Goal: Task Accomplishment & Management: Use online tool/utility

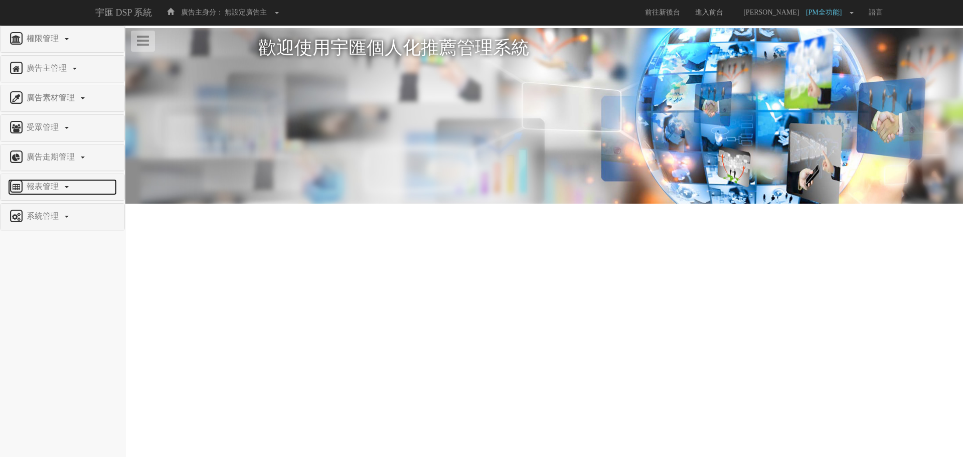
click at [61, 187] on span "報表管理" at bounding box center [44, 186] width 40 height 9
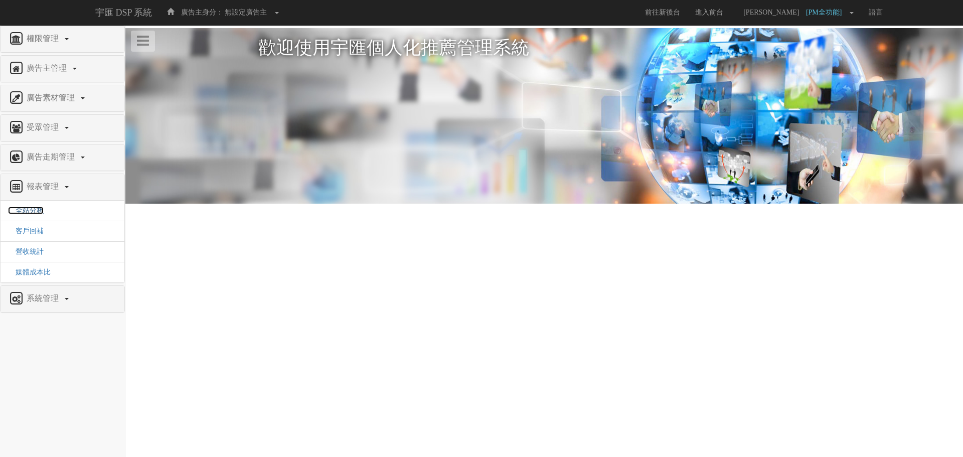
click at [36, 213] on span "全站分析" at bounding box center [26, 211] width 36 height 8
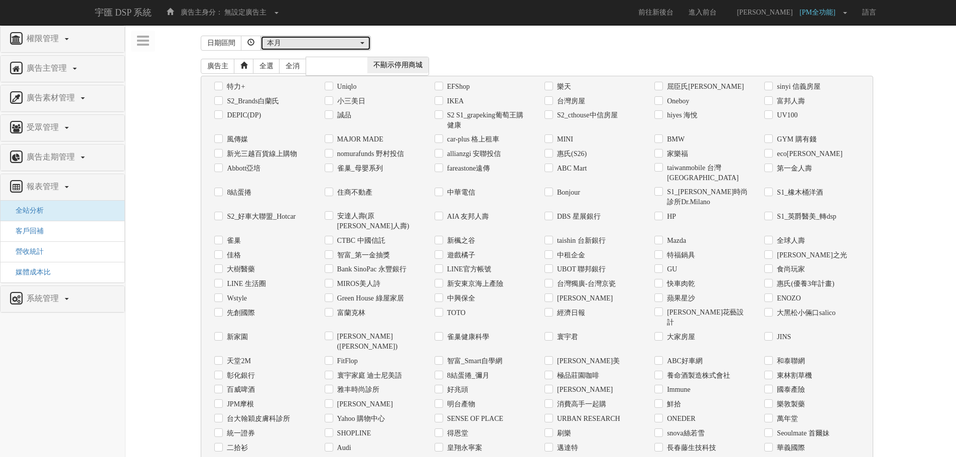
click at [306, 49] on button "本月" at bounding box center [315, 43] width 110 height 15
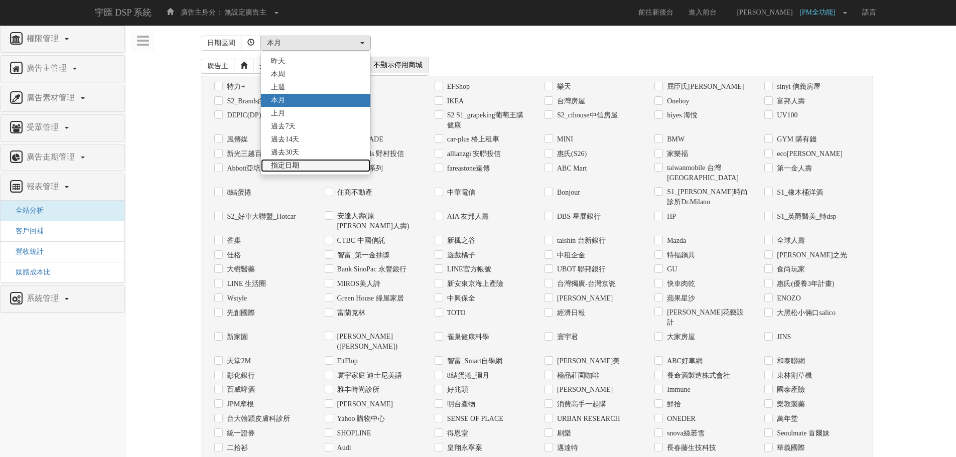
click at [327, 164] on link "指定日期" at bounding box center [315, 165] width 109 height 13
select select "Custom"
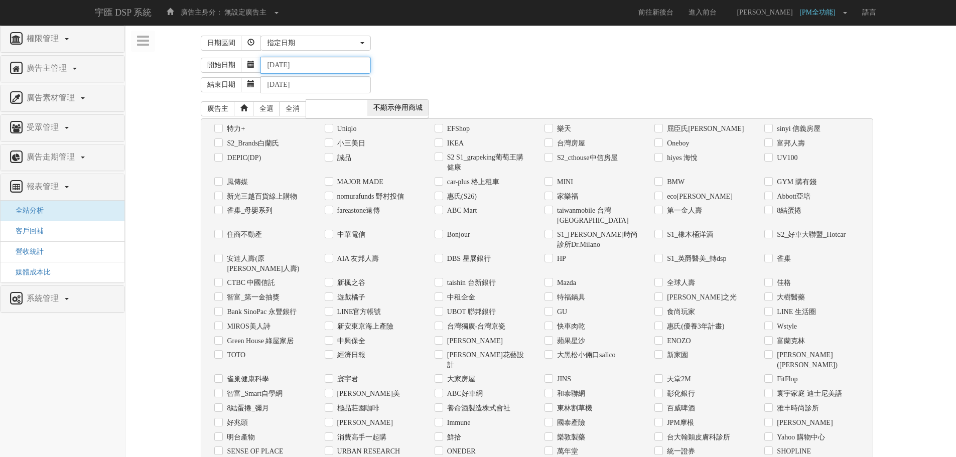
click at [296, 70] on input "[DATE]" at bounding box center [315, 65] width 110 height 17
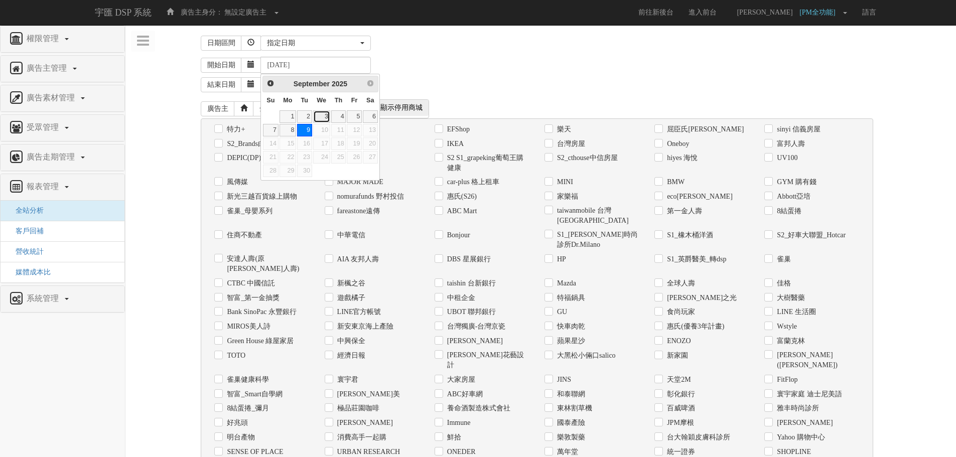
click at [322, 114] on link "3" at bounding box center [321, 116] width 17 height 13
type input "[DATE]"
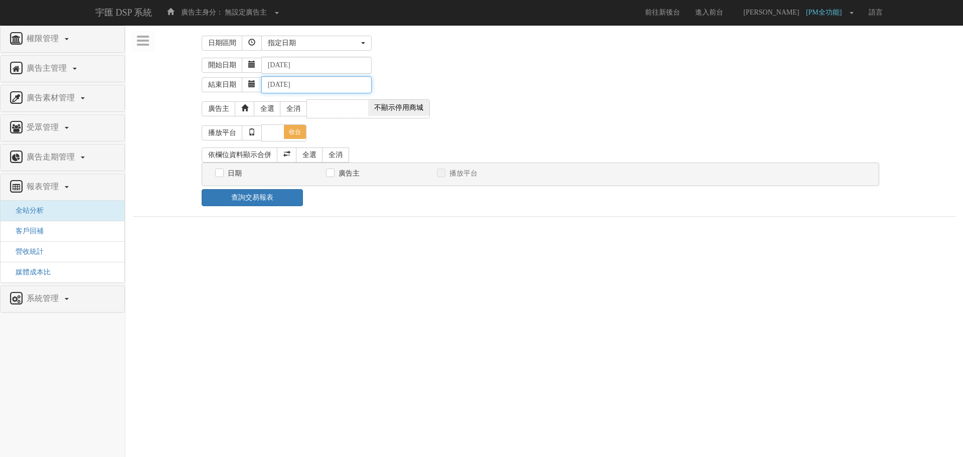
click at [305, 83] on input "[DATE]" at bounding box center [316, 84] width 110 height 17
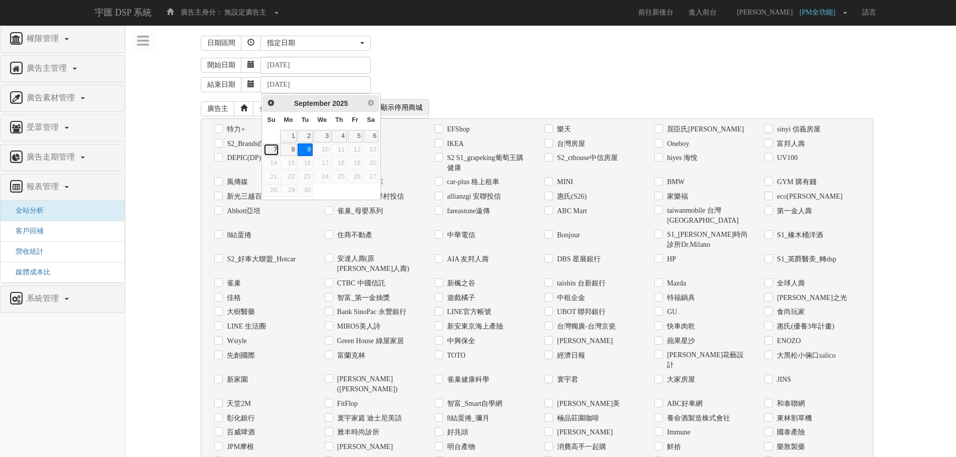
click at [274, 148] on link "7" at bounding box center [270, 149] width 15 height 13
type input "[DATE]"
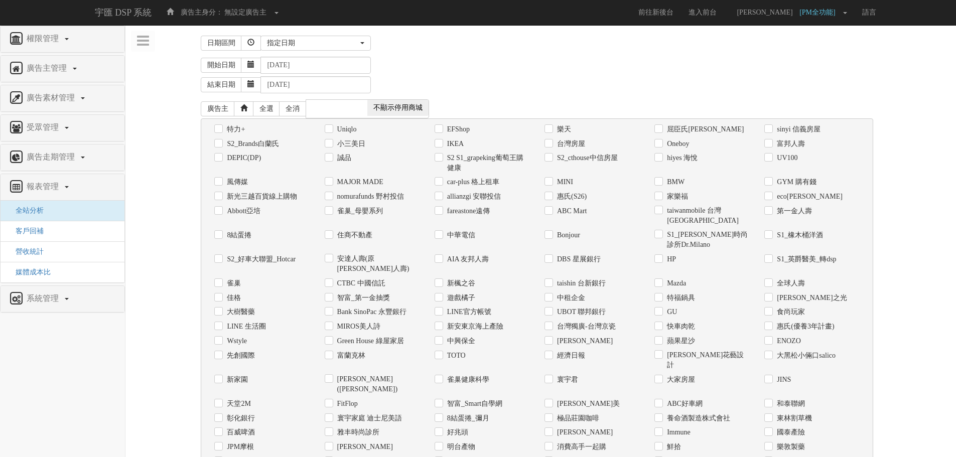
scroll to position [257, 0]
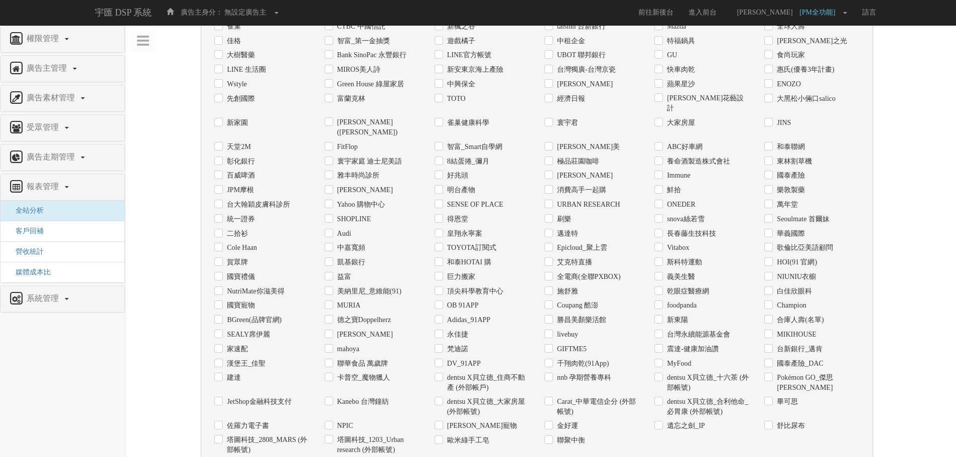
click at [479, 257] on label "和泰HOTAI 購" at bounding box center [468, 262] width 47 height 10
click at [441, 259] on input "和泰HOTAI 購" at bounding box center [438, 262] width 7 height 7
checkbox input "true"
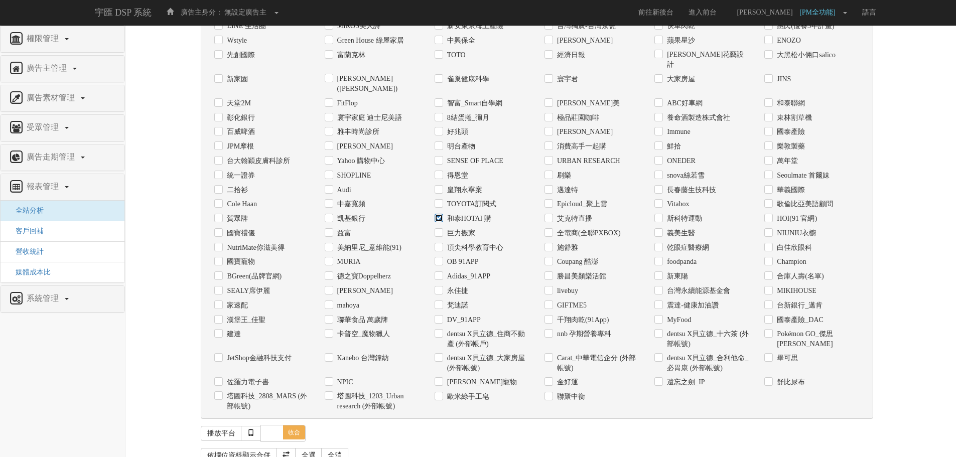
scroll to position [339, 0]
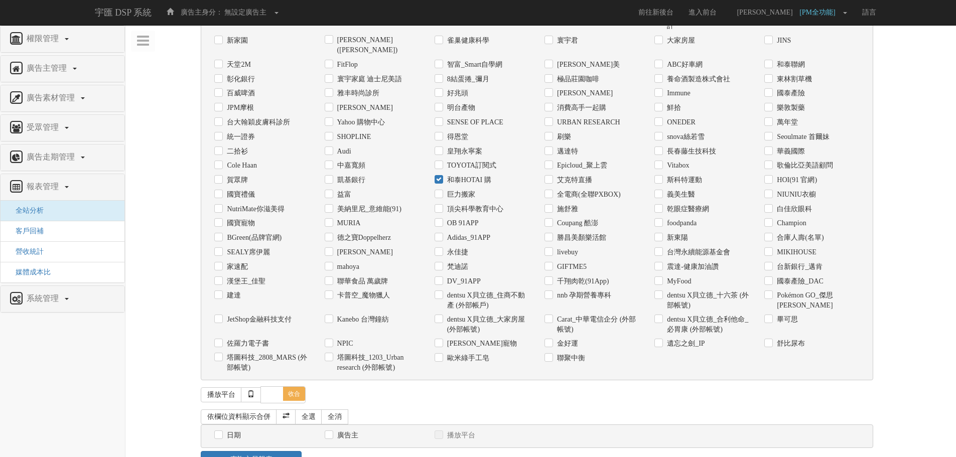
click at [224, 430] on div "日期" at bounding box center [261, 435] width 95 height 11
click at [228, 430] on label "日期" at bounding box center [232, 435] width 17 height 10
click at [221, 432] on input "日期" at bounding box center [217, 435] width 7 height 7
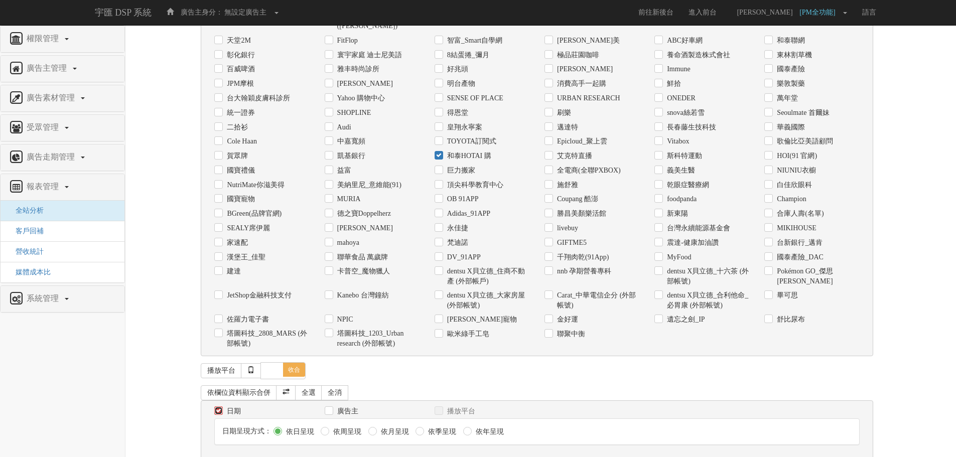
scroll to position [376, 0]
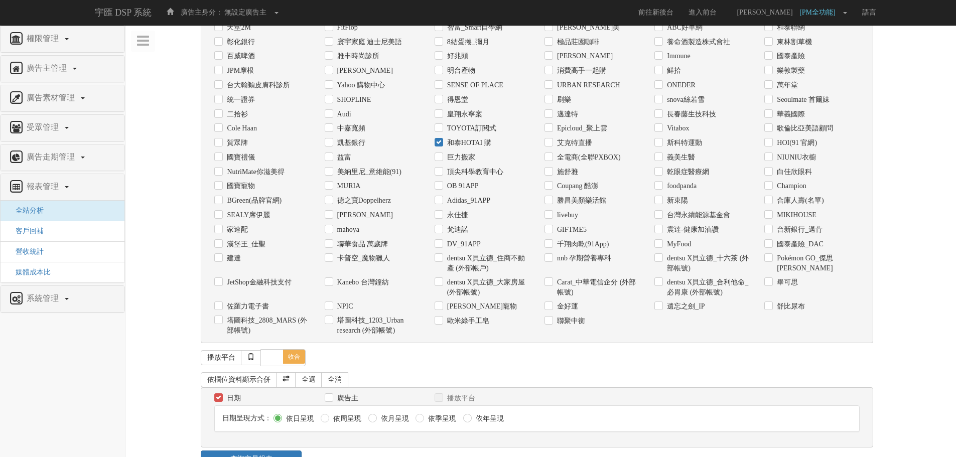
click at [228, 393] on label "日期" at bounding box center [232, 398] width 17 height 10
click at [221, 395] on input "日期" at bounding box center [217, 398] width 7 height 7
checkbox input "false"
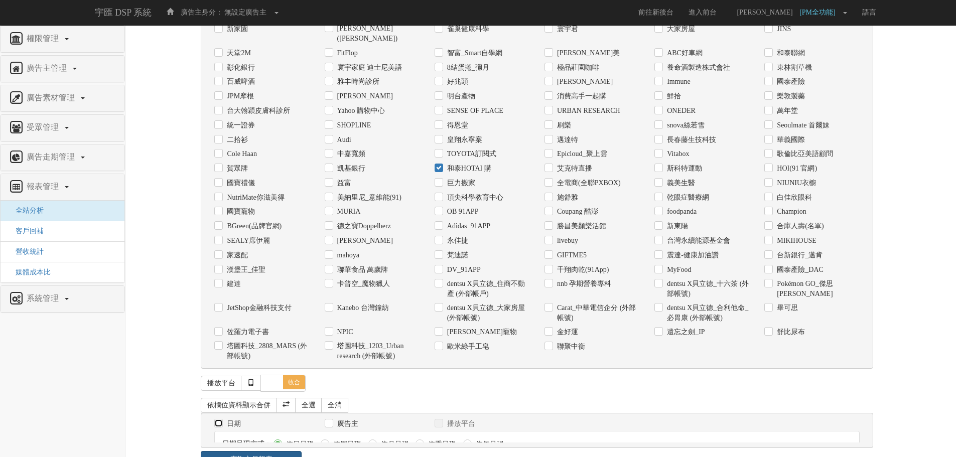
scroll to position [339, 0]
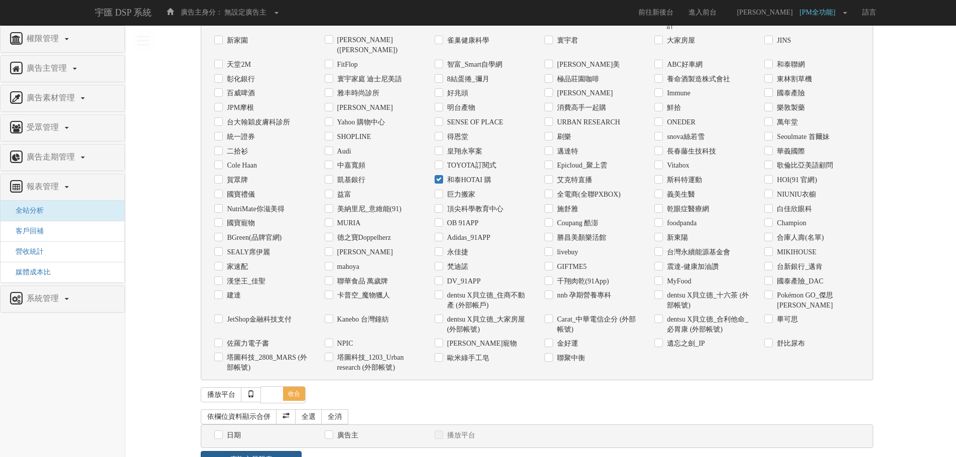
click at [277, 451] on link "查詢交易報表" at bounding box center [251, 459] width 101 height 17
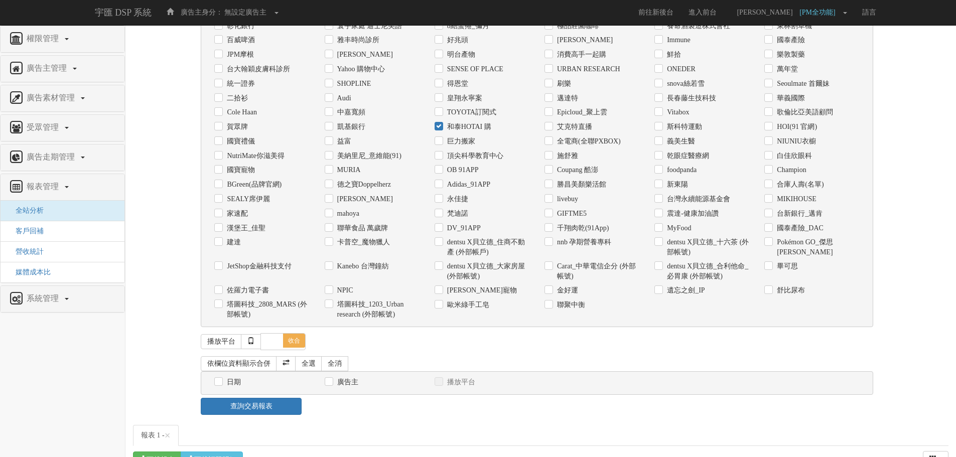
scroll to position [428, 0]
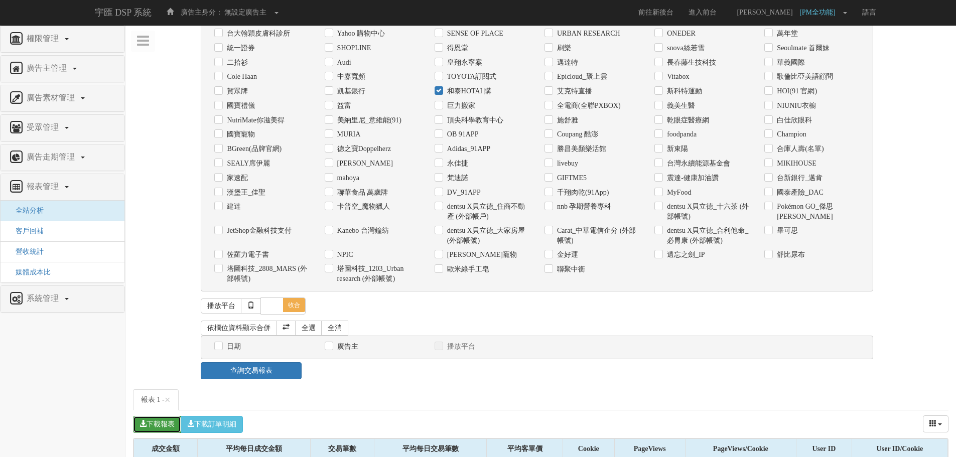
click at [166, 416] on button "下載報表" at bounding box center [157, 424] width 48 height 17
click at [211, 416] on button "下載訂單明細" at bounding box center [212, 424] width 62 height 17
